Goal: Information Seeking & Learning: Learn about a topic

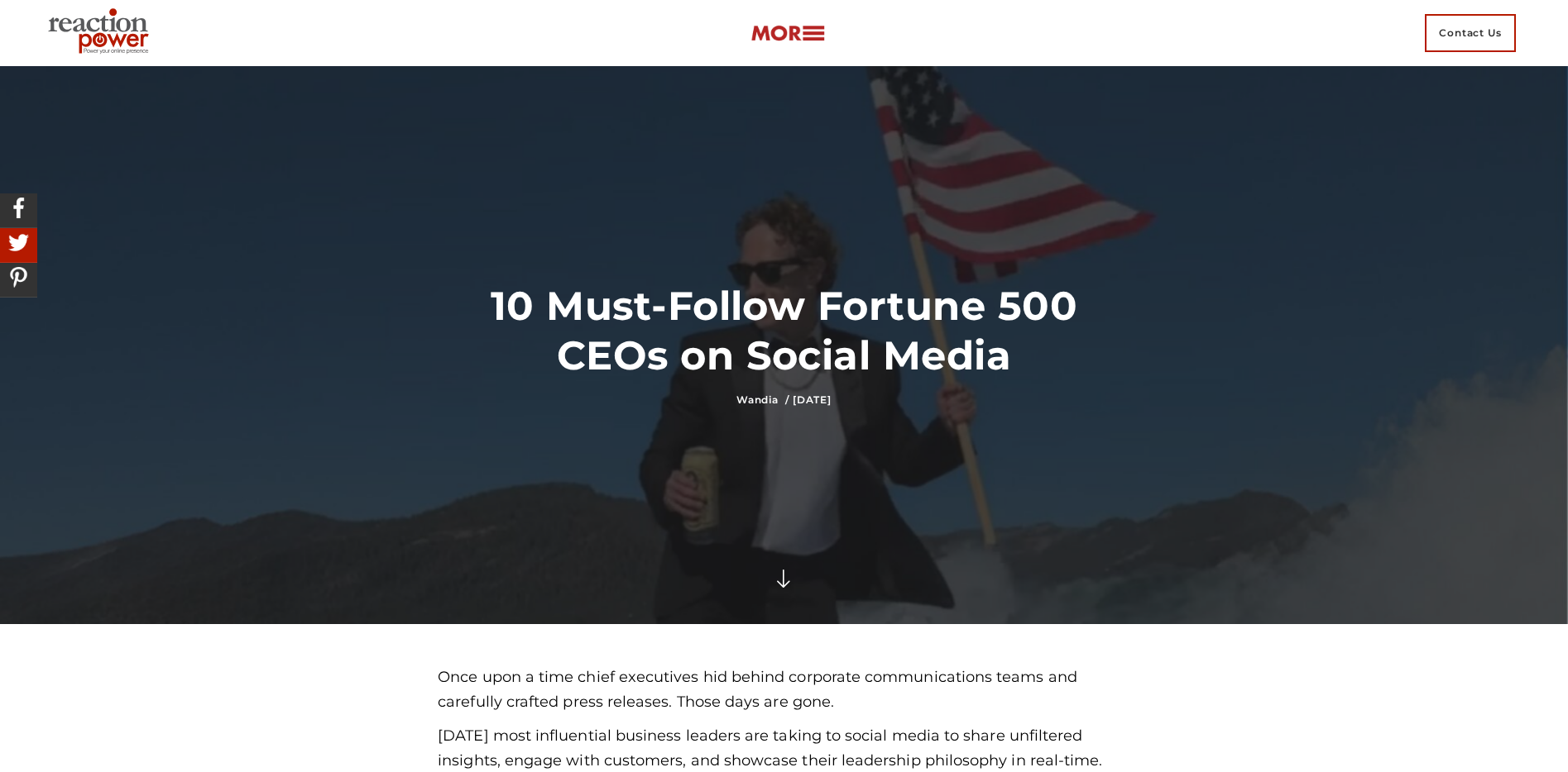
click at [108, 34] on img at bounding box center [101, 33] width 120 height 60
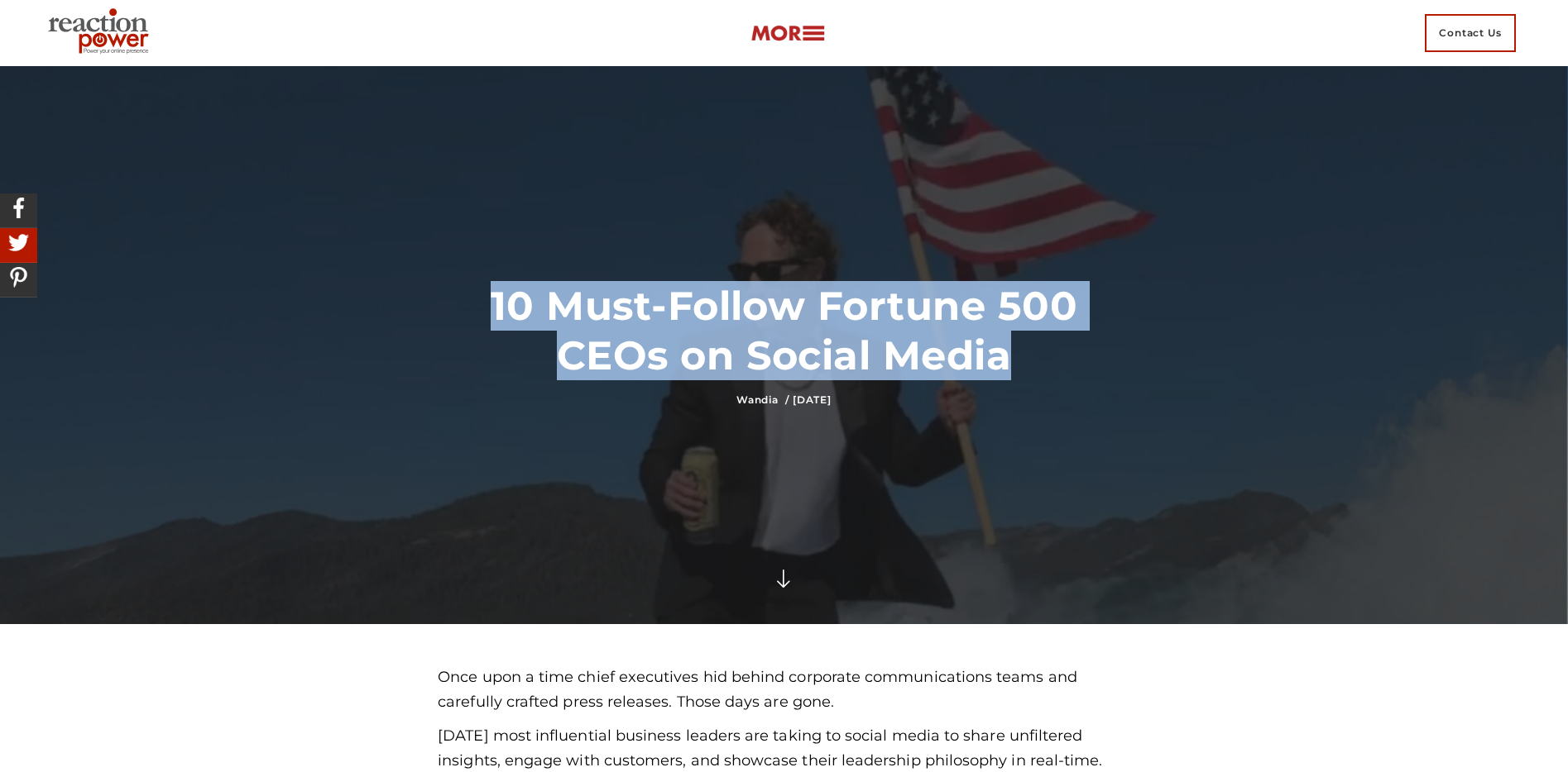
drag, startPoint x: 1050, startPoint y: 355, endPoint x: 491, endPoint y: 302, distance: 561.5
click at [491, 302] on h1 "10 Must-Follow Fortune 500 CEOs on Social Media" at bounding box center [784, 330] width 693 height 99
copy h1 "10 Must-Follow Fortune 500 CEOs on Social Media"
